Goal: Use online tool/utility

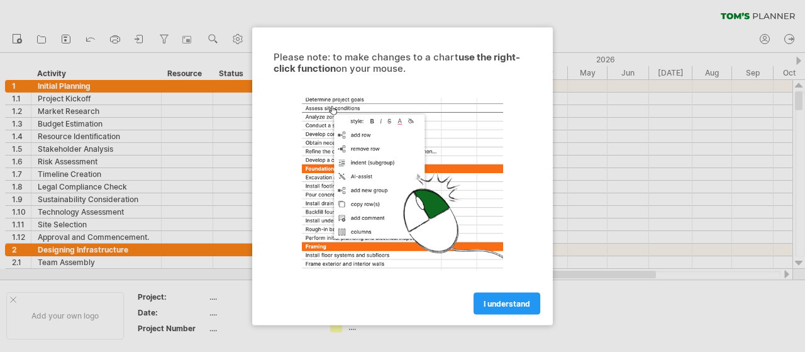
click at [497, 304] on span "I understand" at bounding box center [507, 302] width 47 height 9
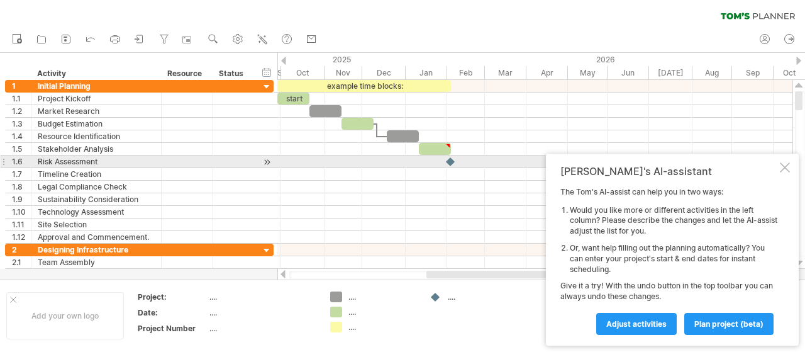
click at [783, 165] on div at bounding box center [785, 167] width 10 height 10
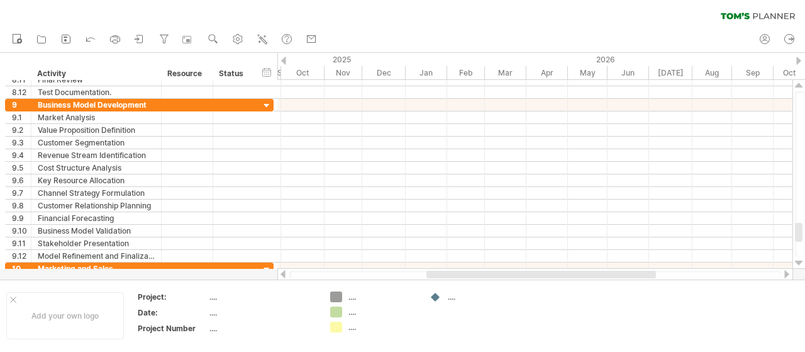
click at [123, 9] on div "clear filter reapply filter" at bounding box center [402, 13] width 805 height 26
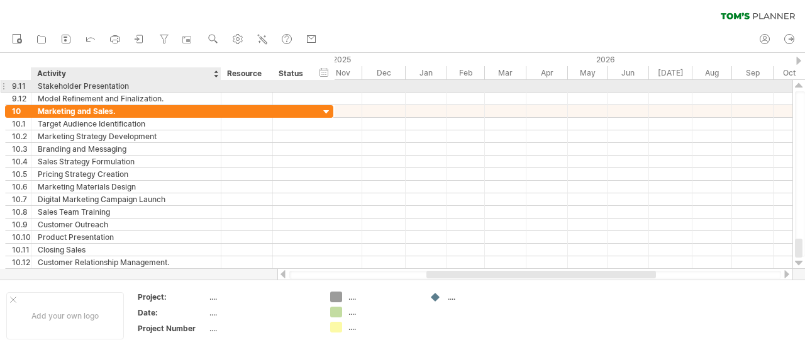
drag, startPoint x: 157, startPoint y: 86, endPoint x: 216, endPoint y: 84, distance: 59.8
click at [216, 84] on div at bounding box center [219, 86] width 6 height 13
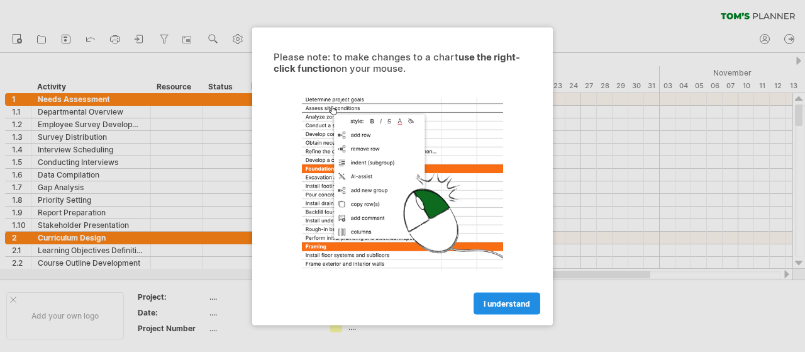
click at [500, 304] on span "I understand" at bounding box center [507, 302] width 47 height 9
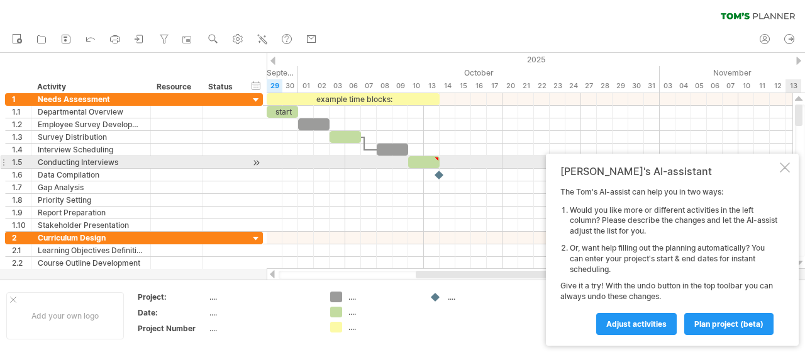
click at [783, 165] on div at bounding box center [785, 167] width 10 height 10
